Goal: Transaction & Acquisition: Purchase product/service

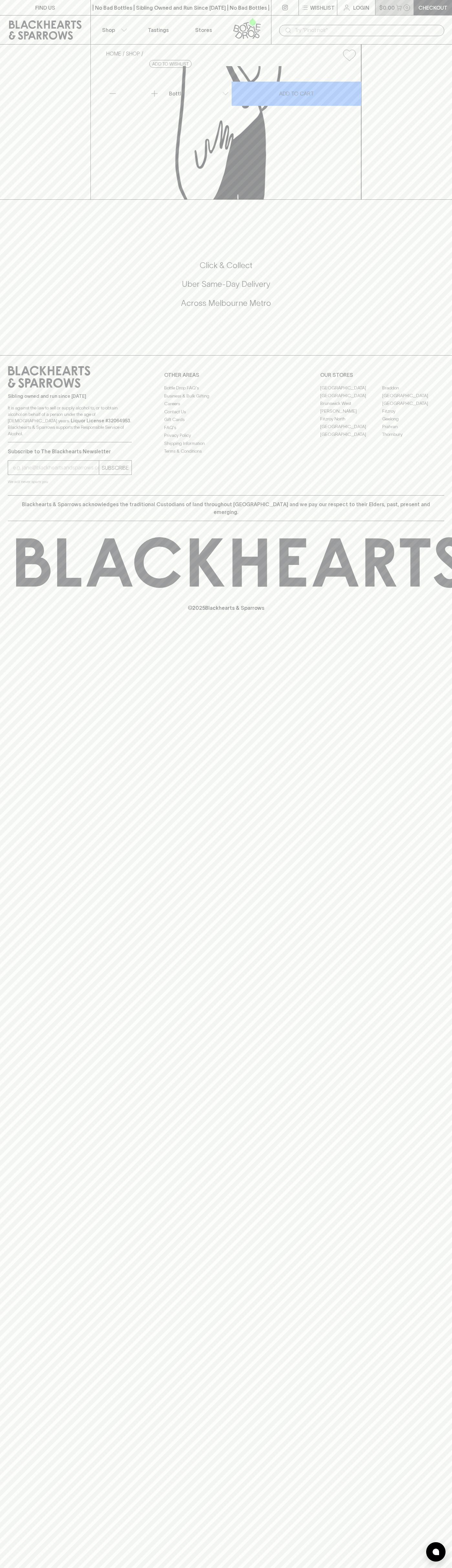
click at [376, 12] on button "$0.00 0" at bounding box center [394, 7] width 38 height 15
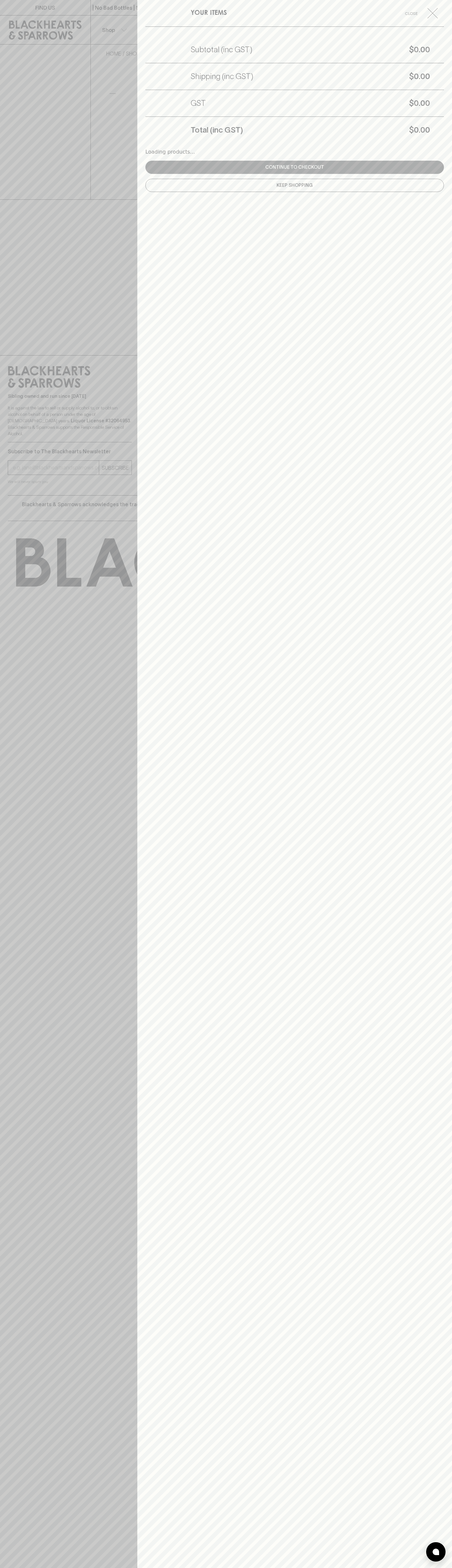
click at [441, 1309] on div "YOUR ITEMS Close Subtotal (inc GST) $0.00 Shipping (inc GST) $0.00 GST $0.00 To…" at bounding box center [294, 784] width 314 height 1568
click at [253, 1567] on html "FIND US | No Bad Bottles | Sibling Owned and Run Since [DATE] | No Bad Bottles …" at bounding box center [226, 784] width 452 height 1568
click at [0, 130] on div at bounding box center [226, 784] width 452 height 1568
